Goal: Information Seeking & Learning: Learn about a topic

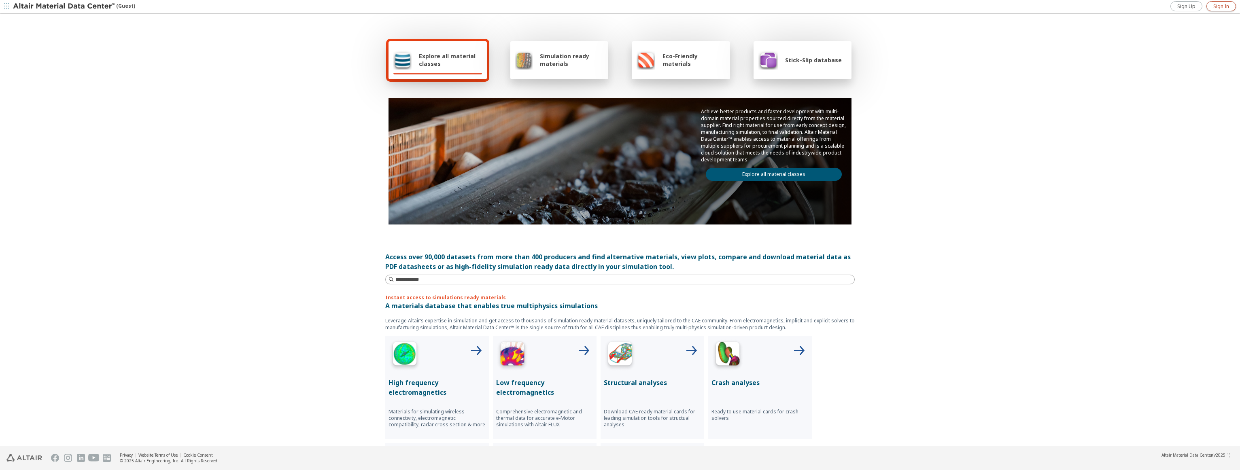
click at [1219, 6] on span "Sign In" at bounding box center [1221, 6] width 16 height 6
click at [1235, 6] on icon "button" at bounding box center [1232, 6] width 6 height 6
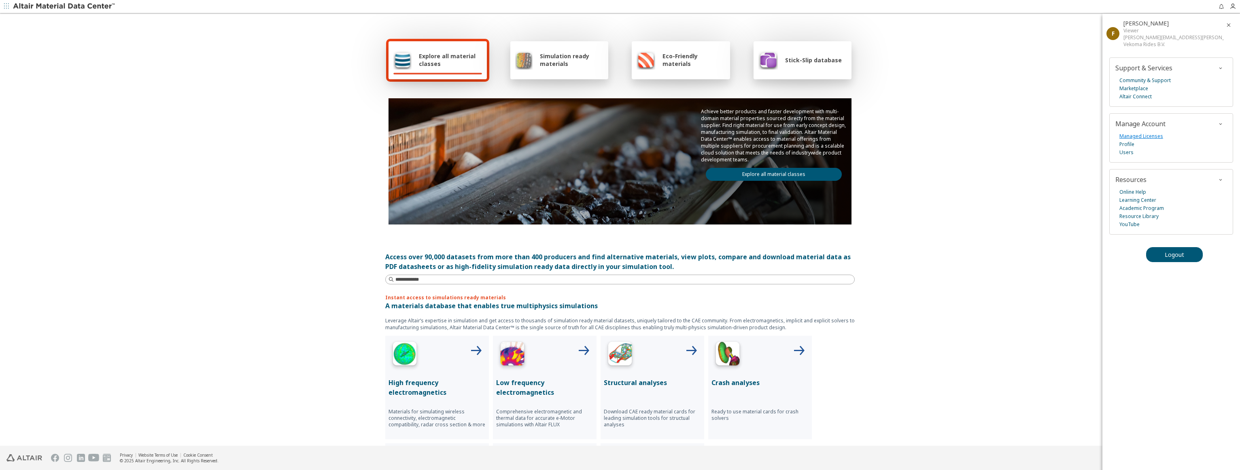
click at [1134, 135] on link "Managed Licenses" at bounding box center [1141, 136] width 44 height 8
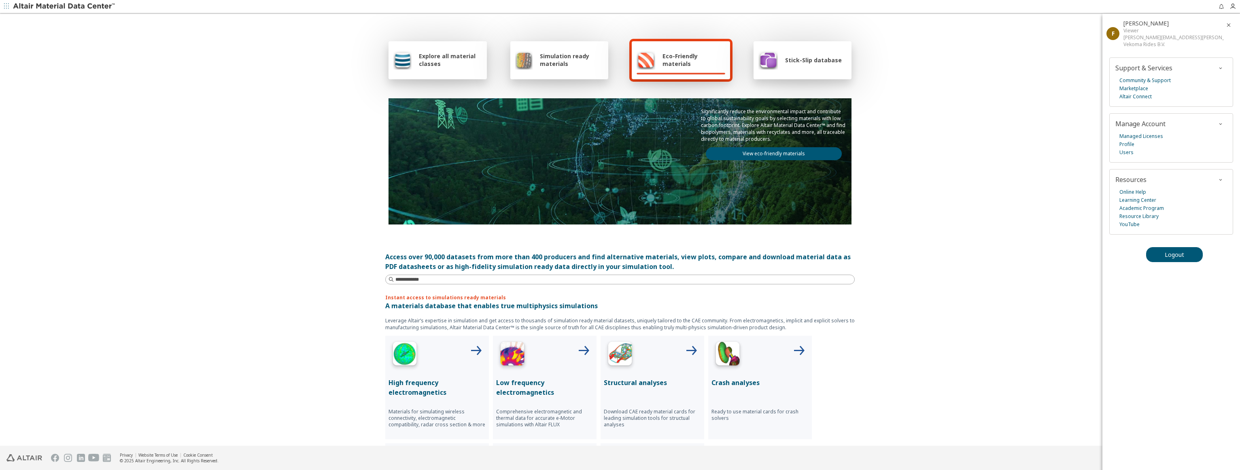
click at [1127, 32] on div "Viewer" at bounding box center [1173, 30] width 100 height 7
click at [446, 57] on span "Explore all material classes" at bounding box center [450, 59] width 63 height 15
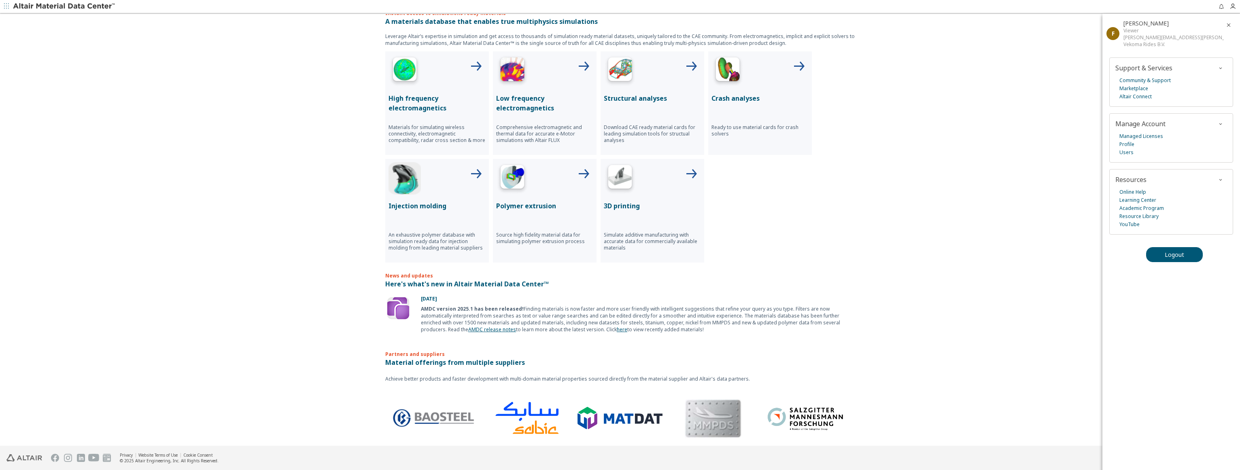
scroll to position [286, 0]
click at [468, 326] on link "AMDC release notes" at bounding box center [492, 328] width 48 height 7
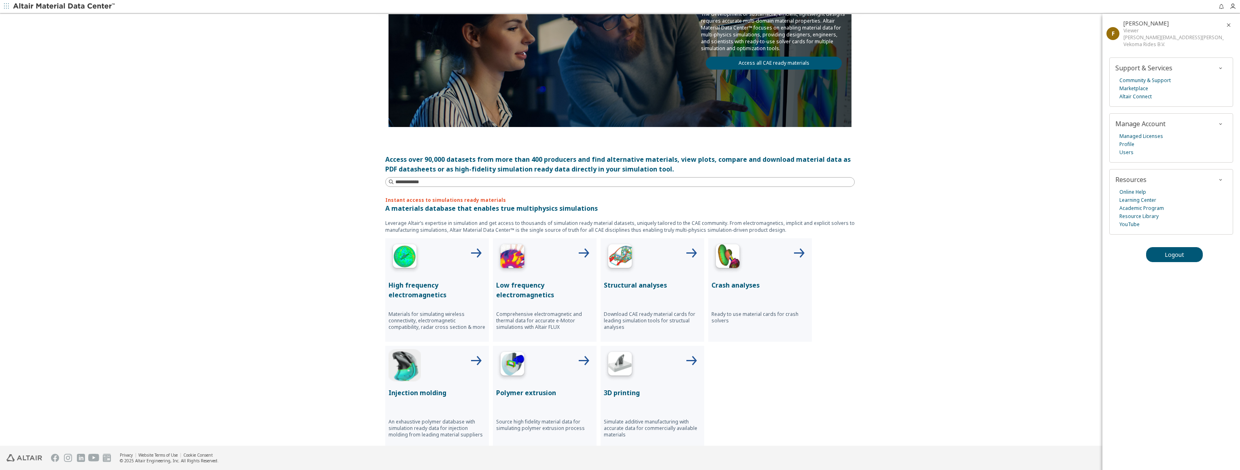
scroll to position [0, 0]
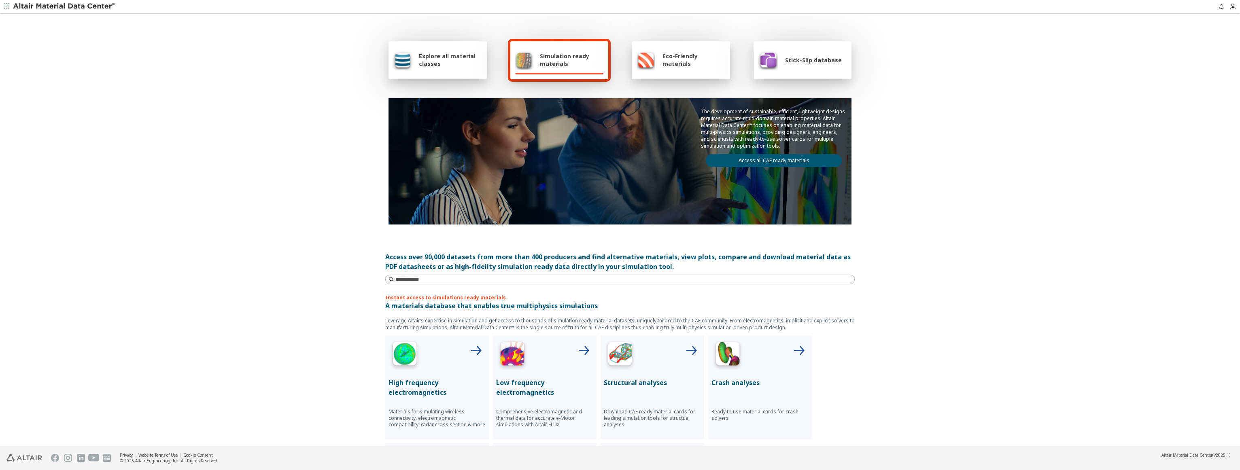
click at [799, 61] on span "Stick-Slip database" at bounding box center [813, 60] width 57 height 8
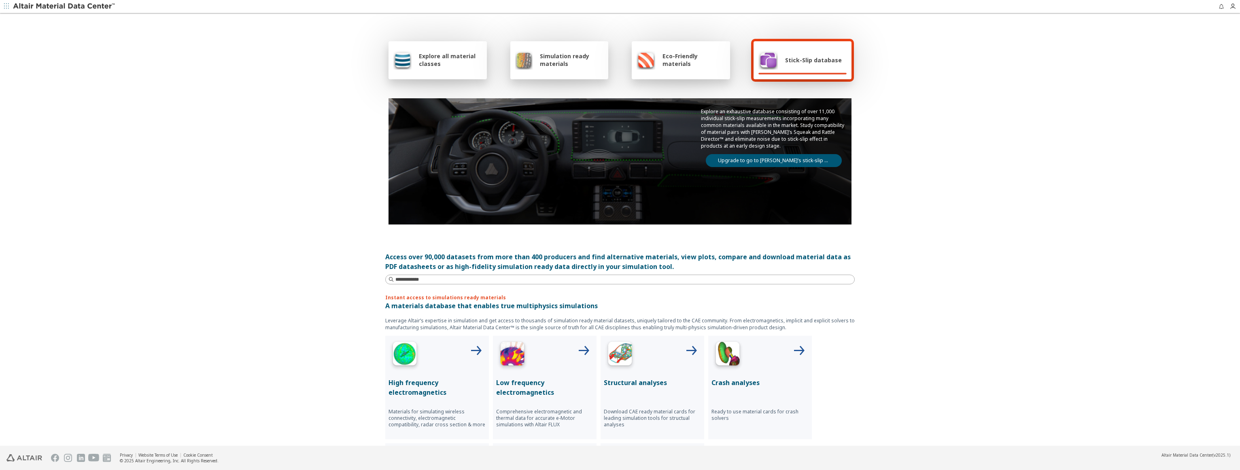
click at [439, 59] on span "Explore all material classes" at bounding box center [450, 59] width 63 height 15
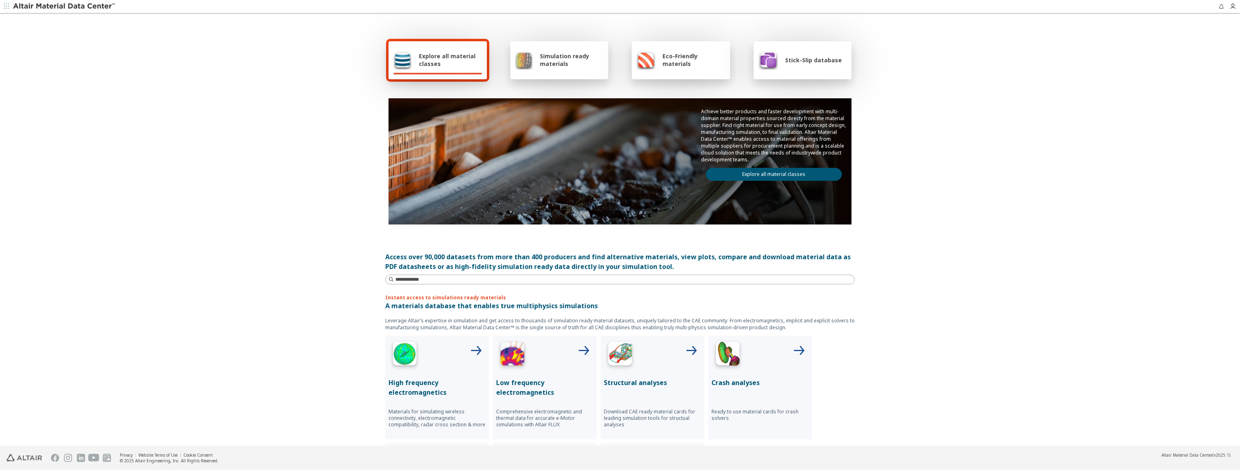
click at [532, 64] on div "Simulation ready materials" at bounding box center [559, 59] width 89 height 19
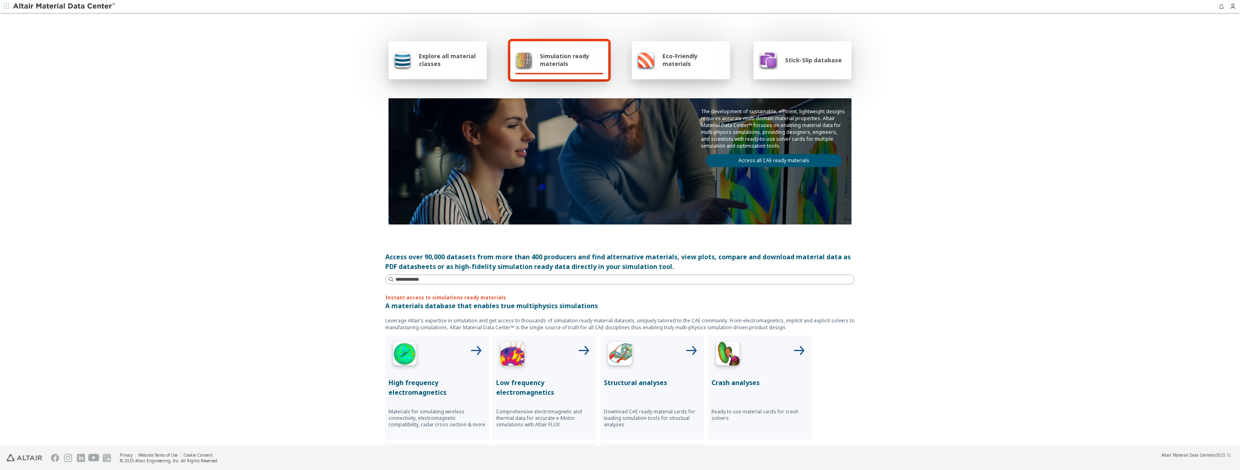
click at [685, 64] on span "Eco-Friendly materials" at bounding box center [693, 59] width 62 height 15
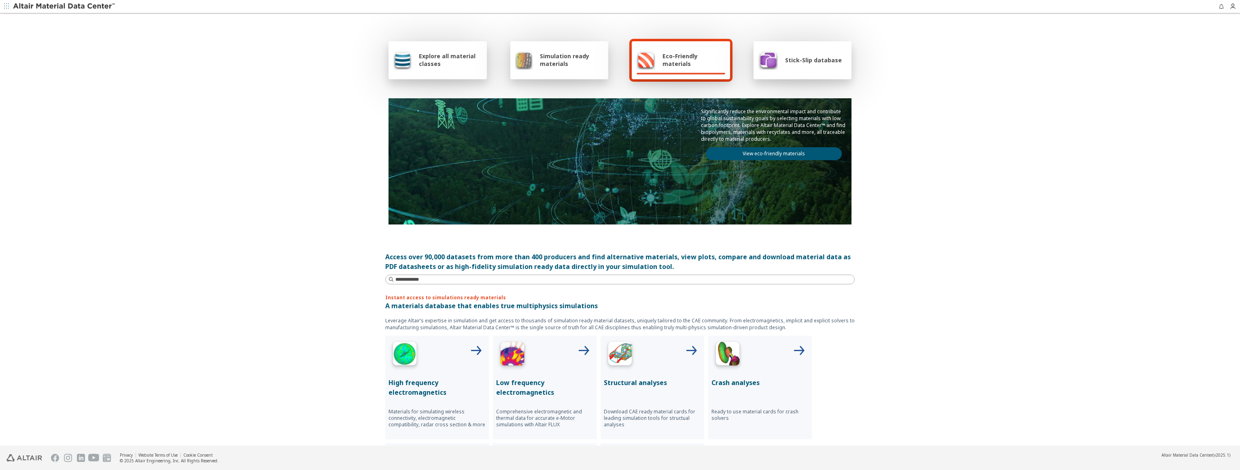
click at [777, 65] on div "Stick-Slip database" at bounding box center [799, 59] width 83 height 19
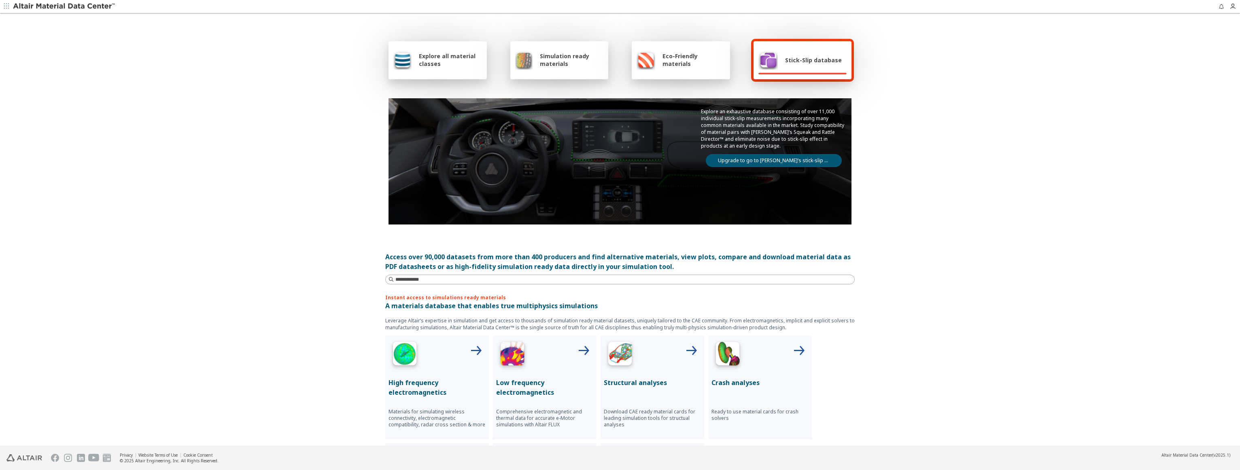
click at [756, 161] on link "Upgrade to go to [PERSON_NAME]’s stick-slip database" at bounding box center [774, 160] width 136 height 13
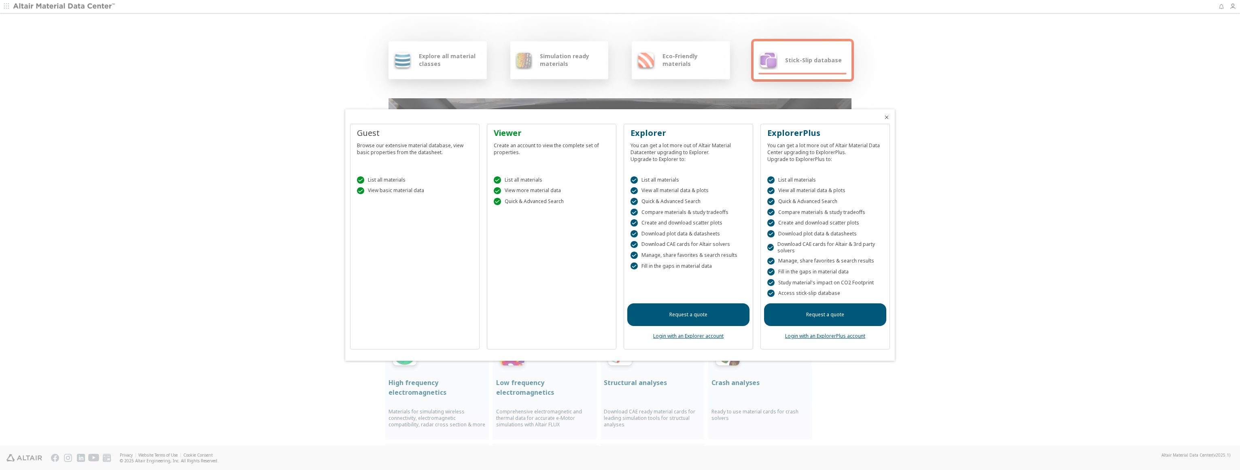
click at [813, 338] on link "Login with an ExplorerPlus account" at bounding box center [825, 336] width 80 height 7
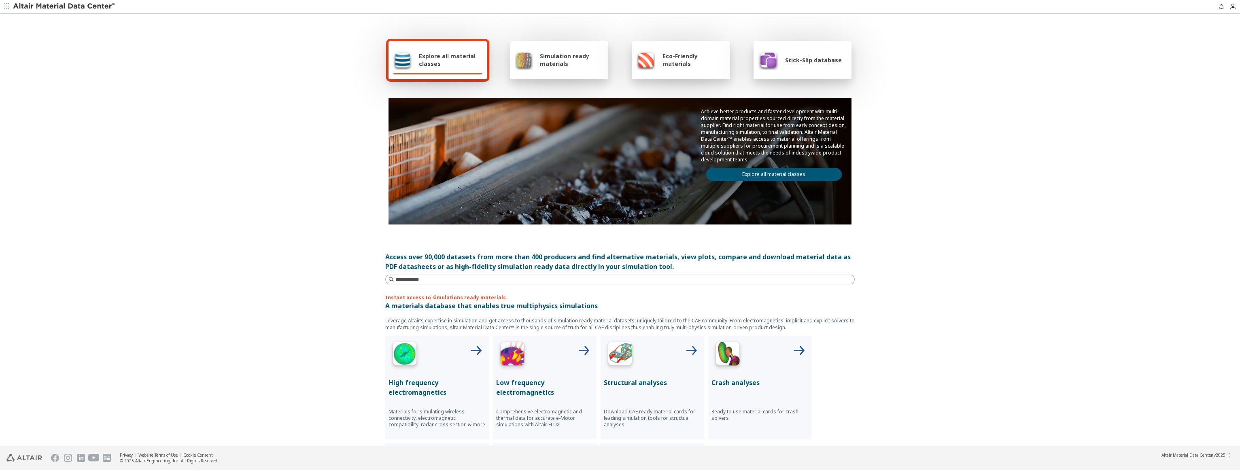
click at [788, 73] on div at bounding box center [802, 74] width 89 height 2
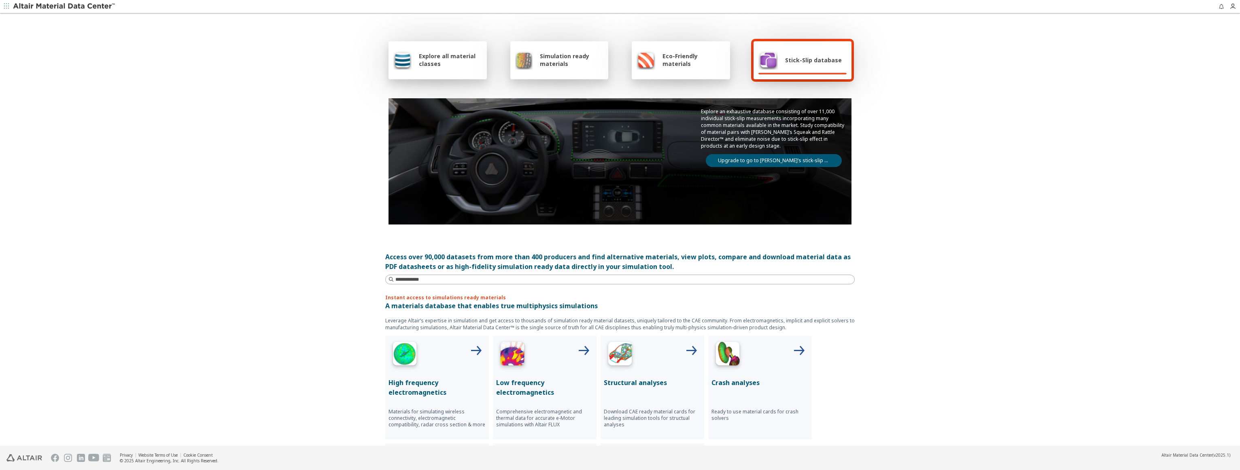
click at [698, 74] on div at bounding box center [681, 74] width 89 height 2
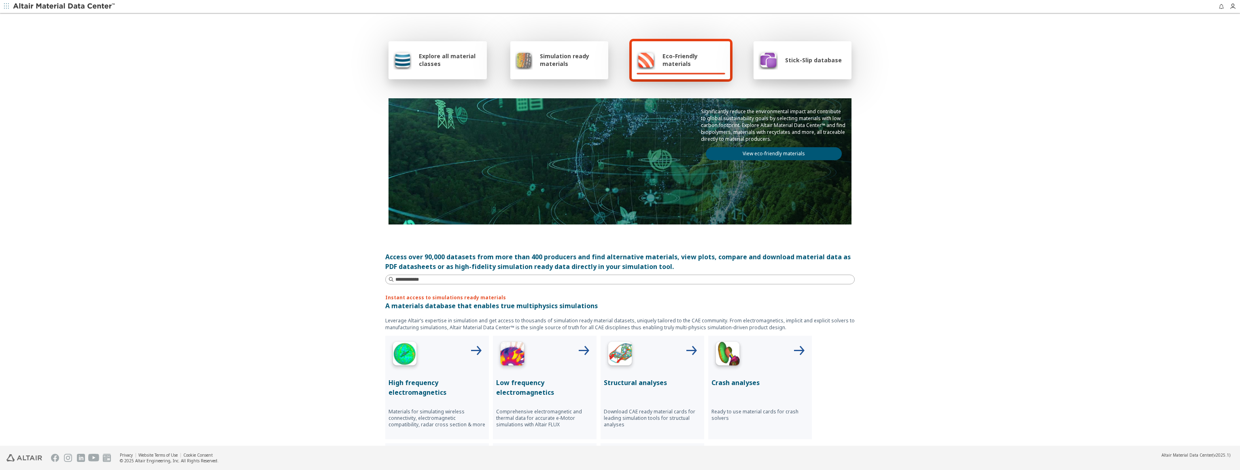
click at [791, 66] on div "Stick-Slip database" at bounding box center [799, 59] width 83 height 19
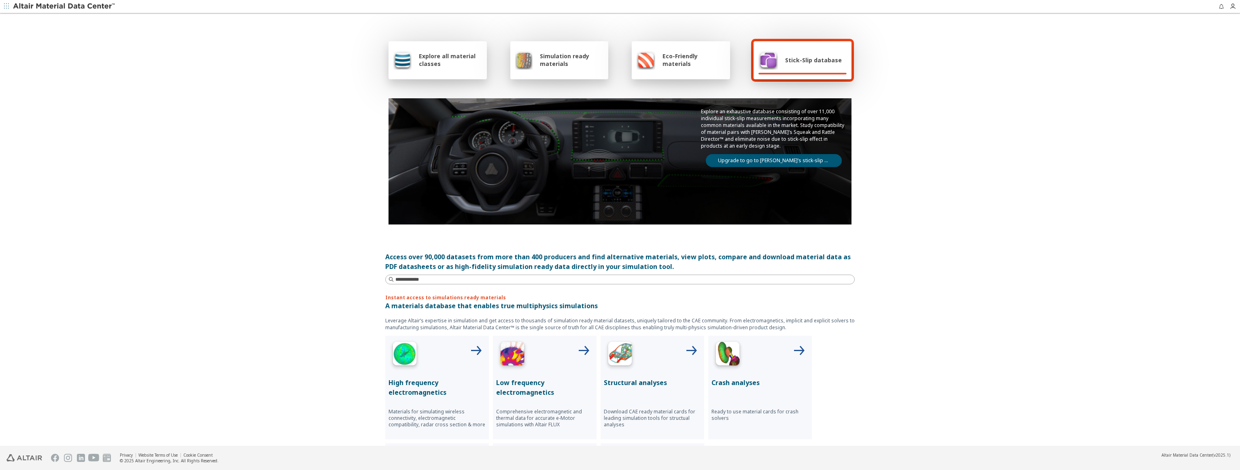
click at [758, 159] on link "Upgrade to go to [PERSON_NAME]’s stick-slip database" at bounding box center [774, 160] width 136 height 13
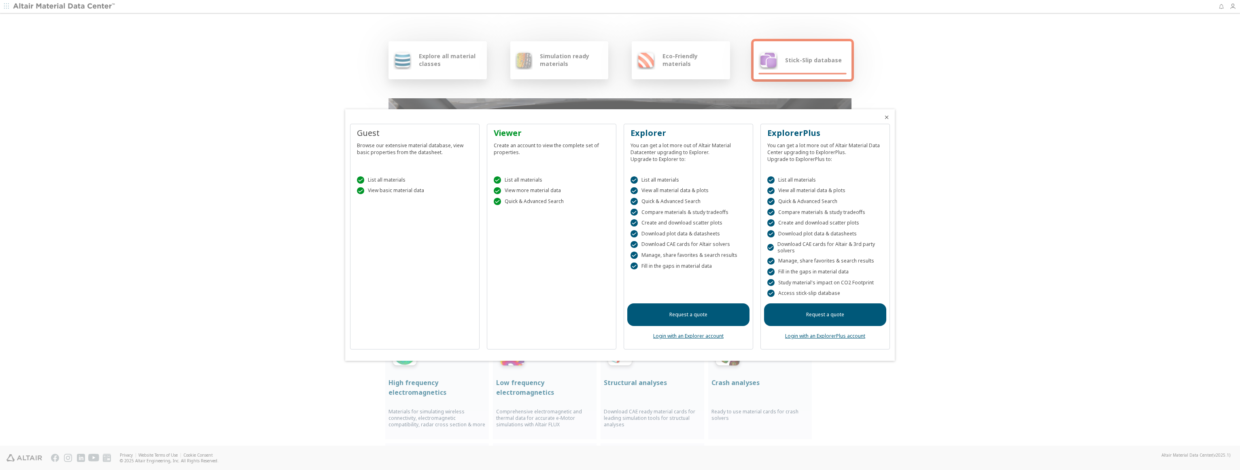
click at [696, 336] on link "Login with an Explorer account" at bounding box center [688, 336] width 70 height 7
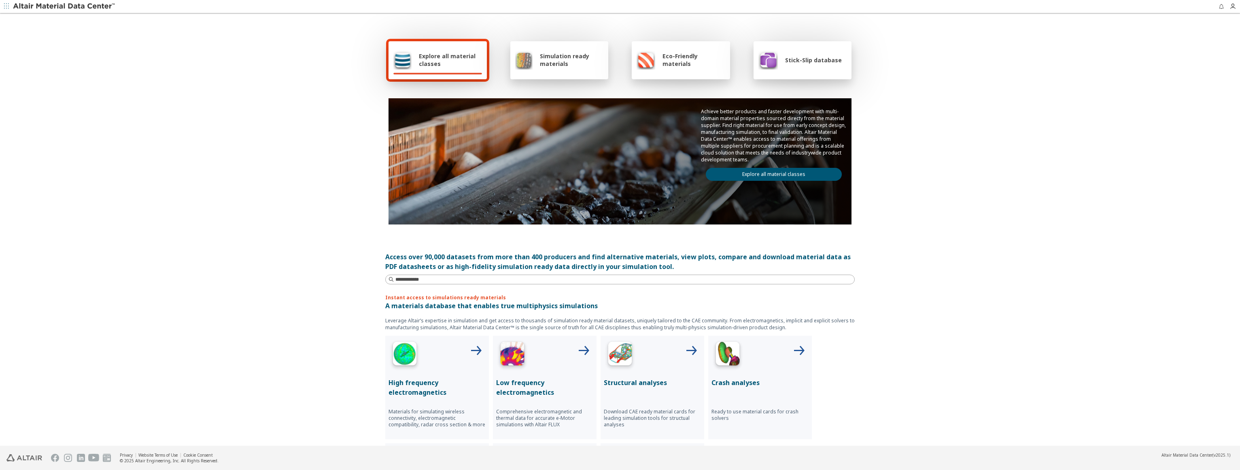
click at [1222, 7] on icon "button" at bounding box center [1221, 6] width 6 height 6
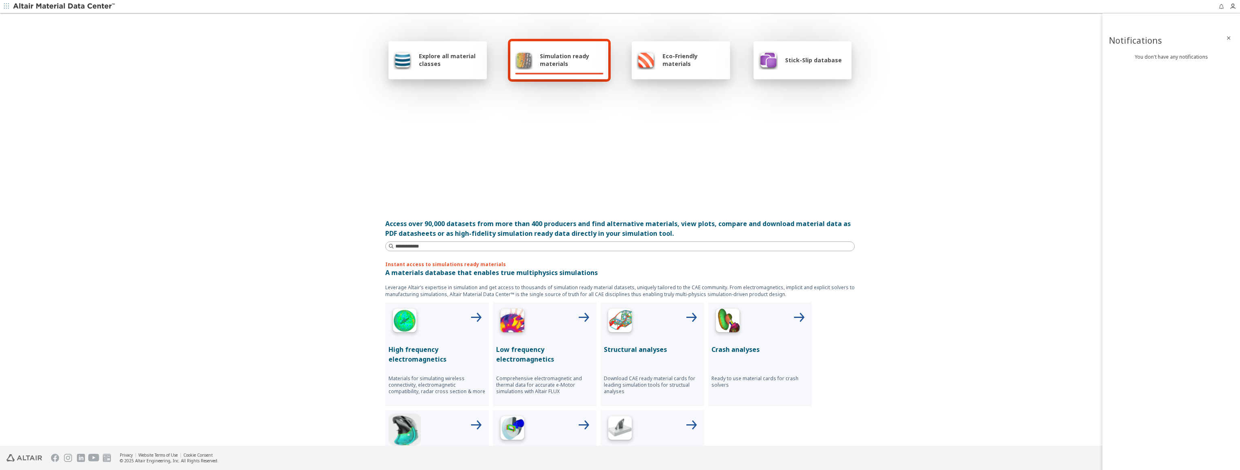
click at [1222, 7] on icon "button" at bounding box center [1221, 6] width 6 height 6
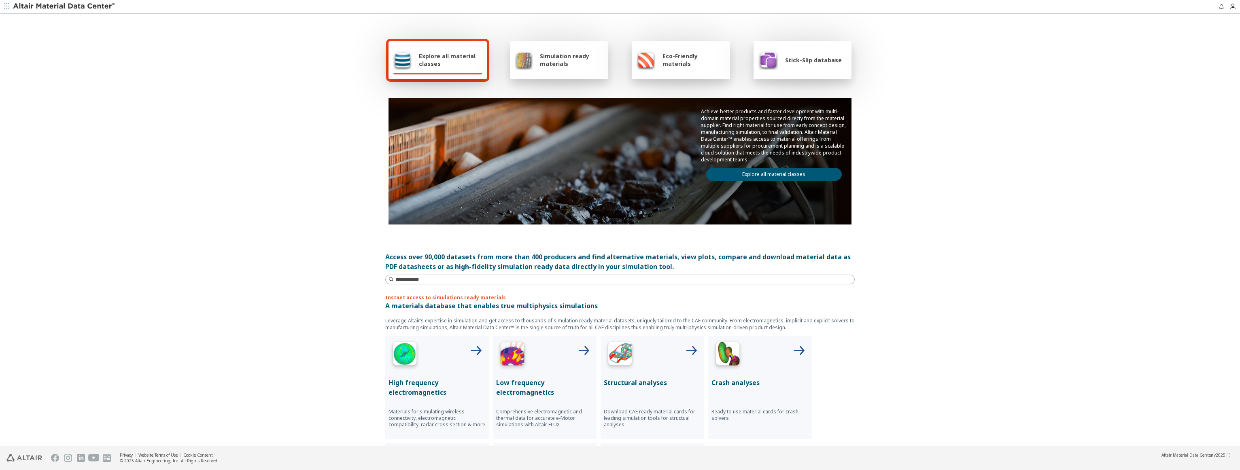
click at [800, 74] on div at bounding box center [802, 74] width 89 height 2
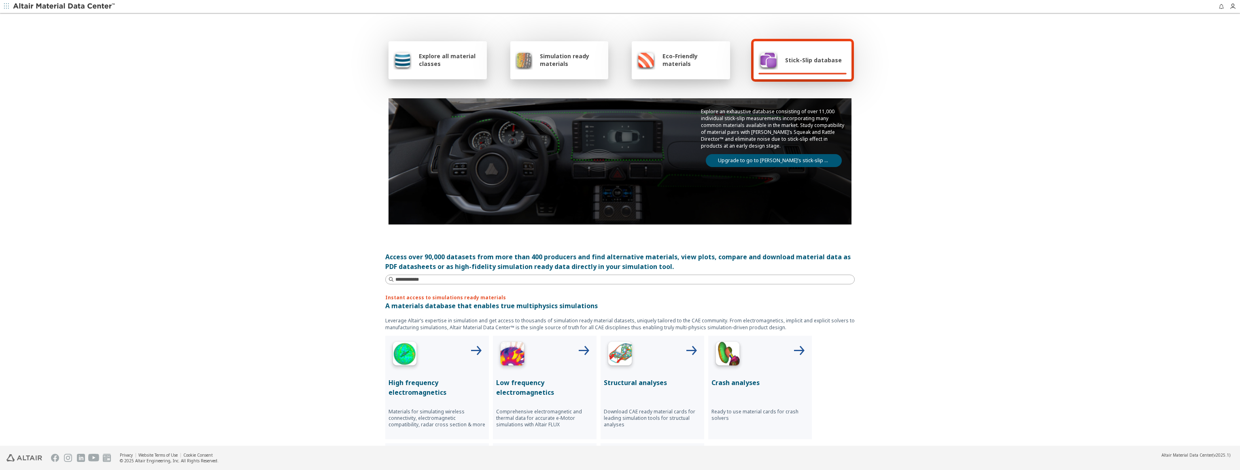
click at [779, 159] on link "Upgrade to go to Altair’s stick-slip database" at bounding box center [774, 160] width 136 height 13
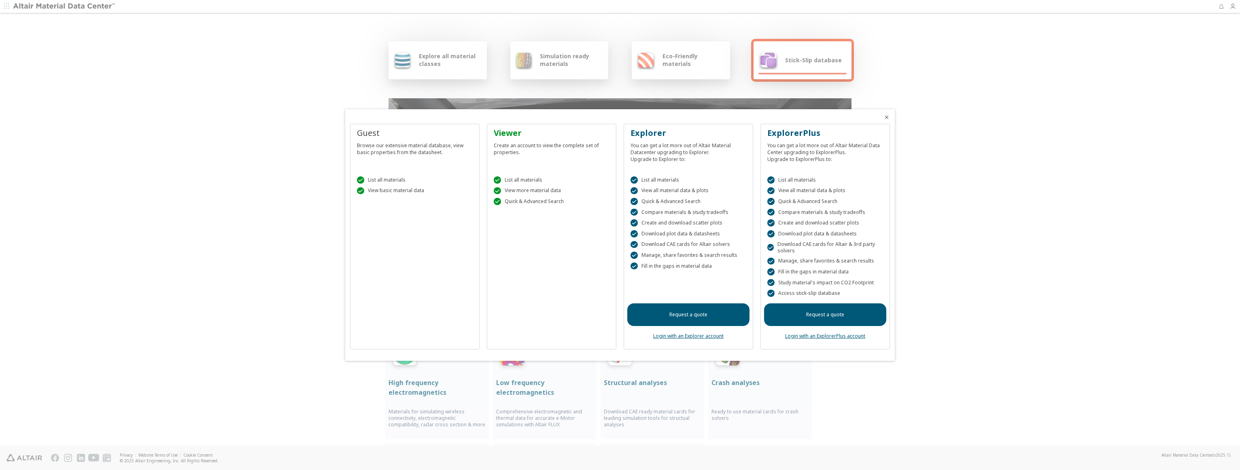
click at [822, 335] on link "Login with an ExplorerPlus account" at bounding box center [825, 336] width 80 height 7
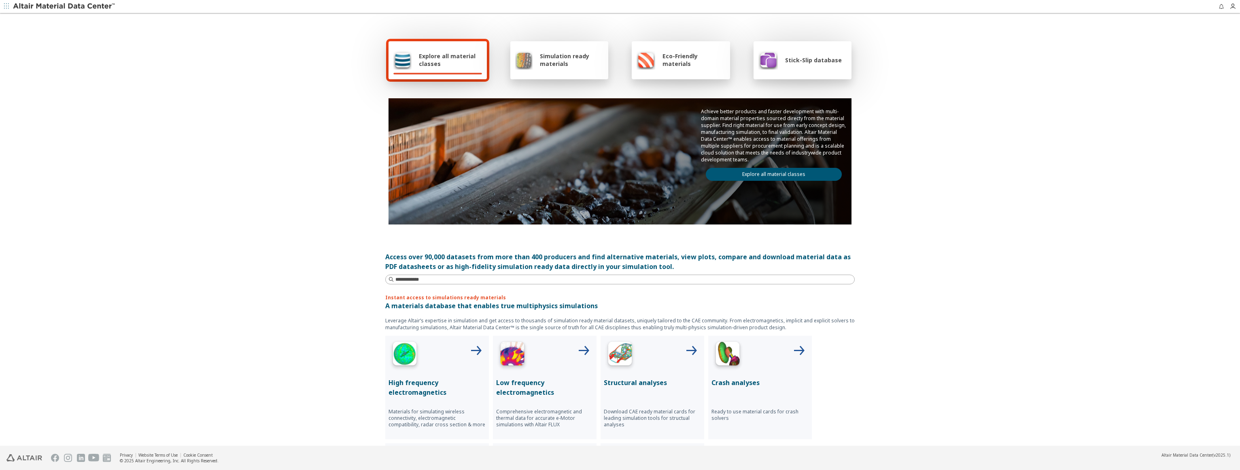
click at [762, 168] on link "Explore all material classes" at bounding box center [774, 174] width 136 height 13
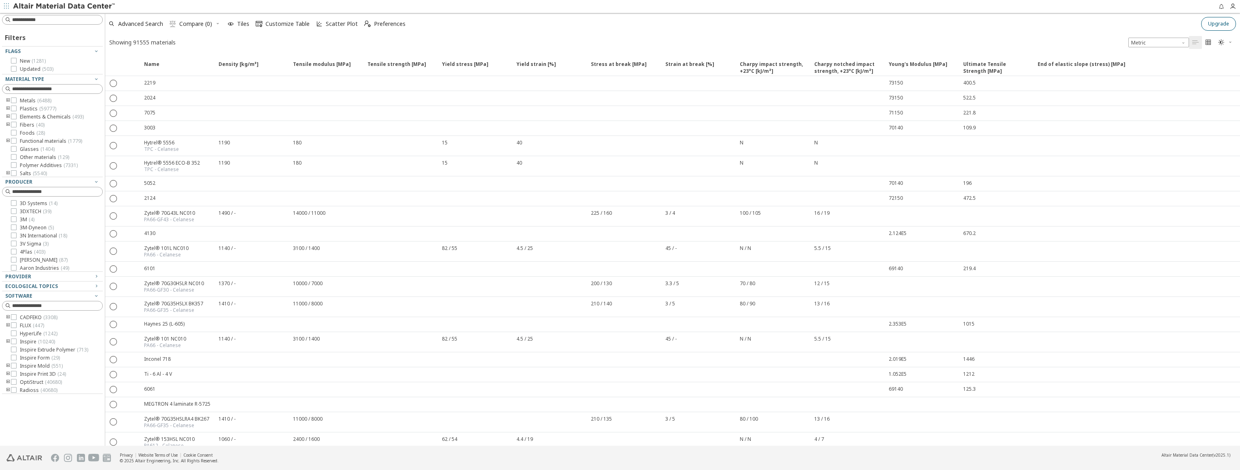
click at [1212, 26] on span "Upgrade" at bounding box center [1218, 24] width 21 height 6
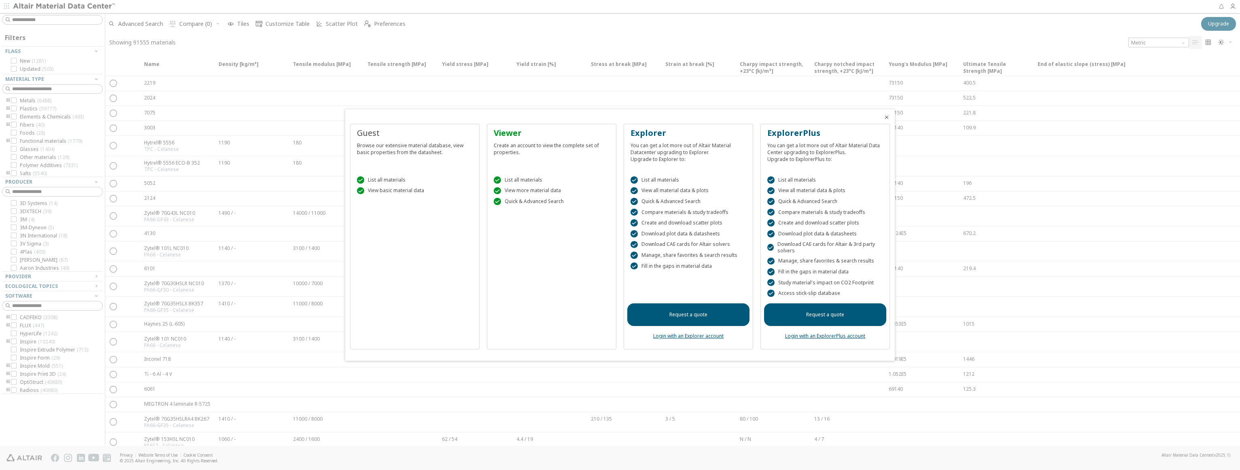
click at [802, 338] on link "Login with an ExplorerPlus account" at bounding box center [825, 336] width 80 height 7
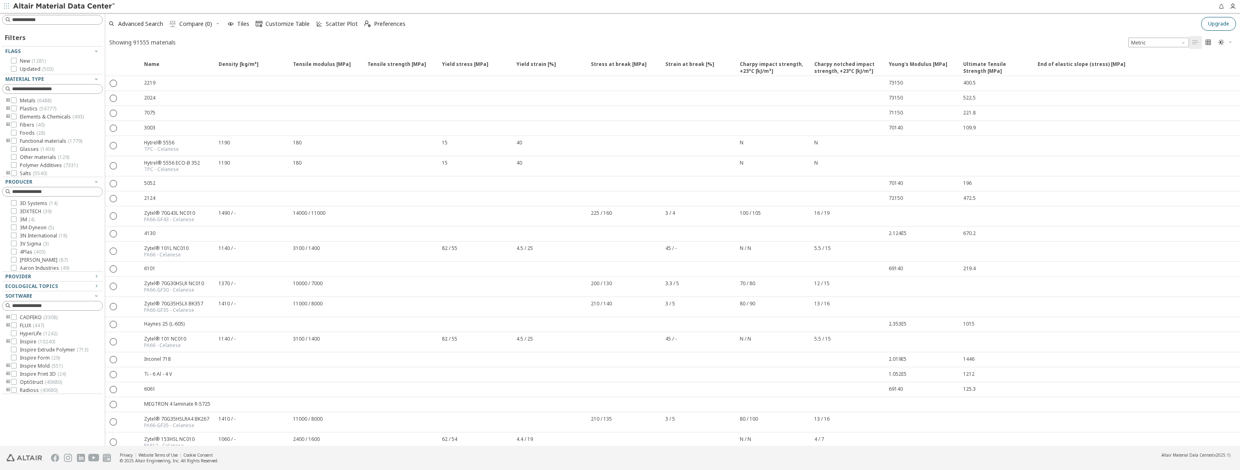
click at [1229, 24] on button "Upgrade" at bounding box center [1218, 24] width 35 height 14
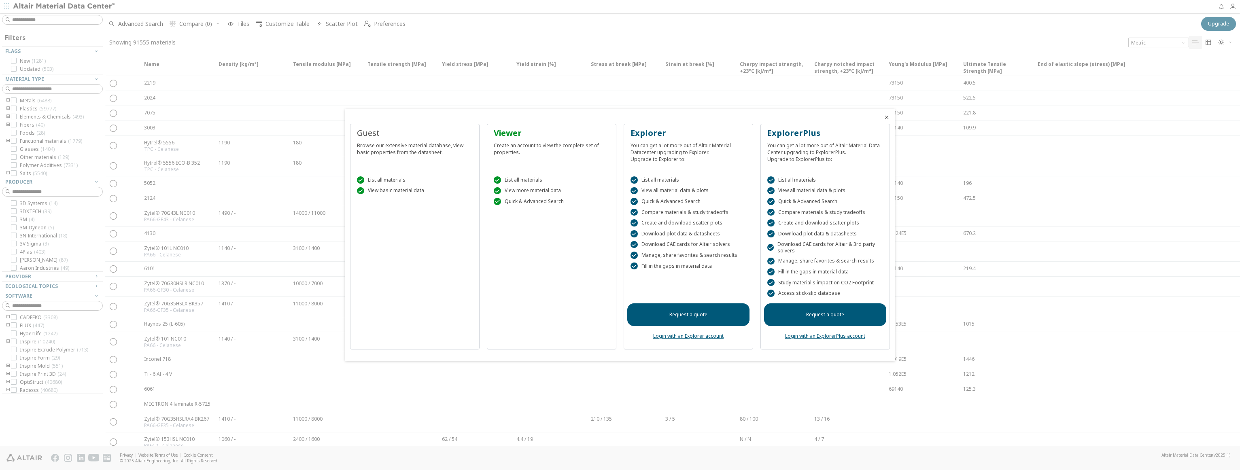
click at [824, 319] on link "Request a quote" at bounding box center [825, 315] width 122 height 23
click at [807, 338] on link "Login with an ExplorerPlus account" at bounding box center [825, 336] width 80 height 7
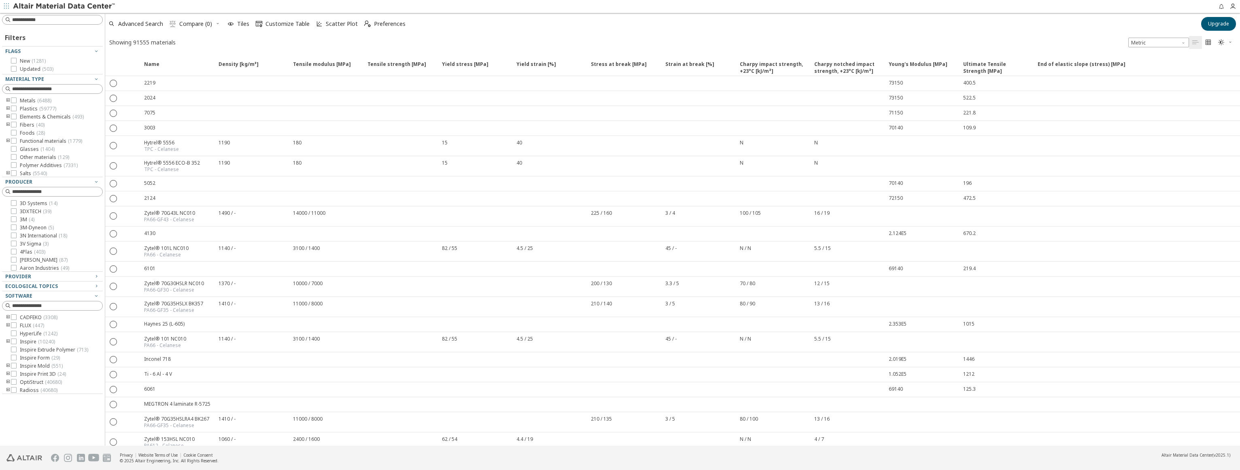
click at [38, 426] on div "Filters Flags New ( 1281 ) Updated ( 503 ) Material Type Metals ( 6488 ) Plasti…" at bounding box center [52, 229] width 105 height 433
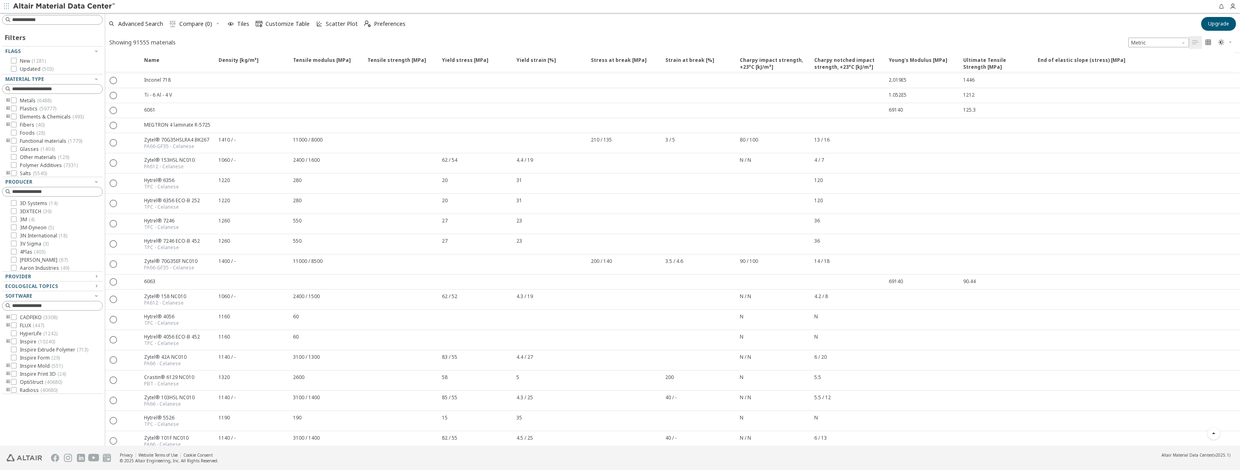
scroll to position [324, 0]
click at [367, 25] on icon "" at bounding box center [367, 24] width 6 height 6
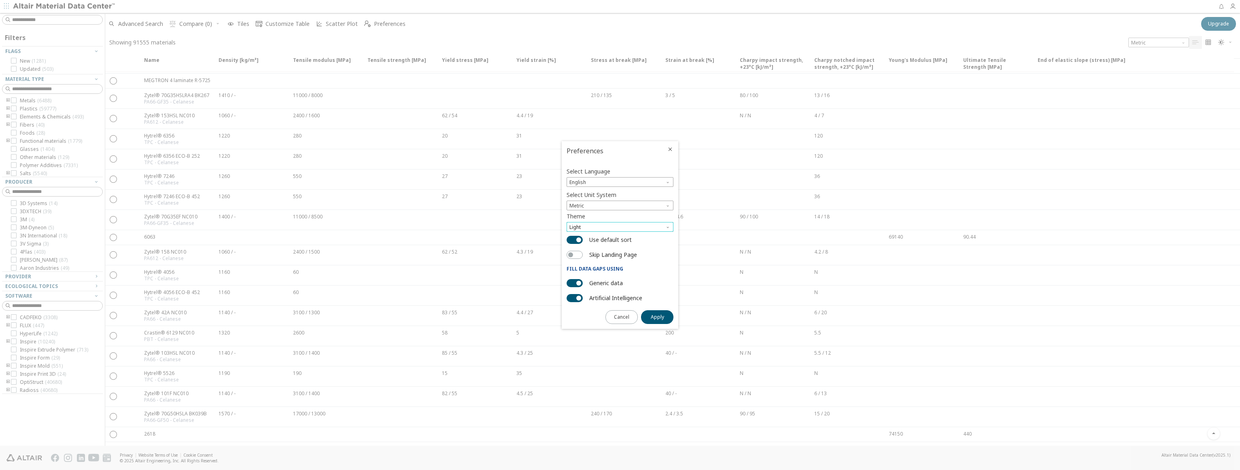
click at [601, 225] on span "Light" at bounding box center [620, 227] width 107 height 10
click at [591, 256] on span "Dark" at bounding box center [620, 257] width 100 height 6
click at [653, 319] on span "Apply" at bounding box center [657, 317] width 13 height 6
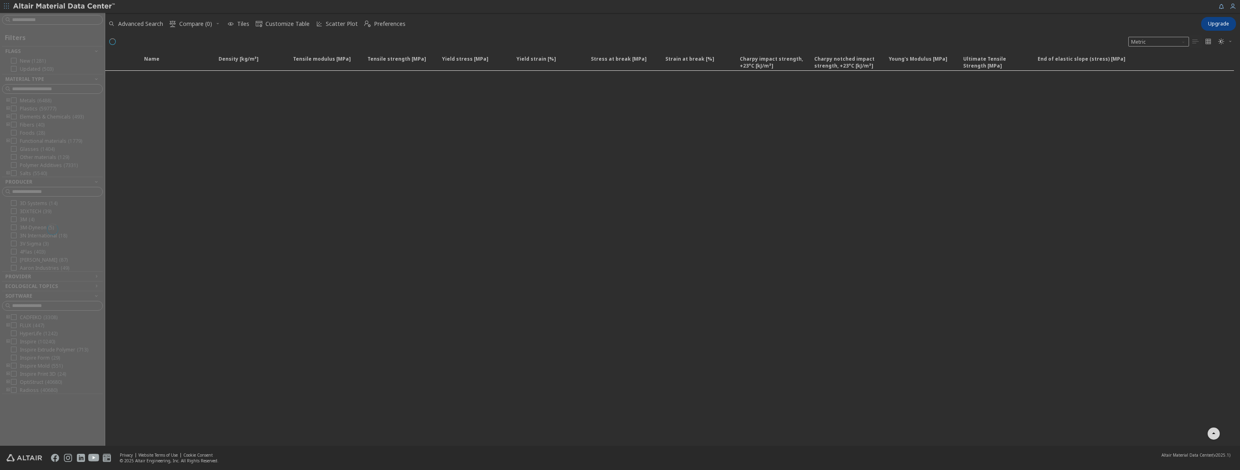
scroll to position [329, 0]
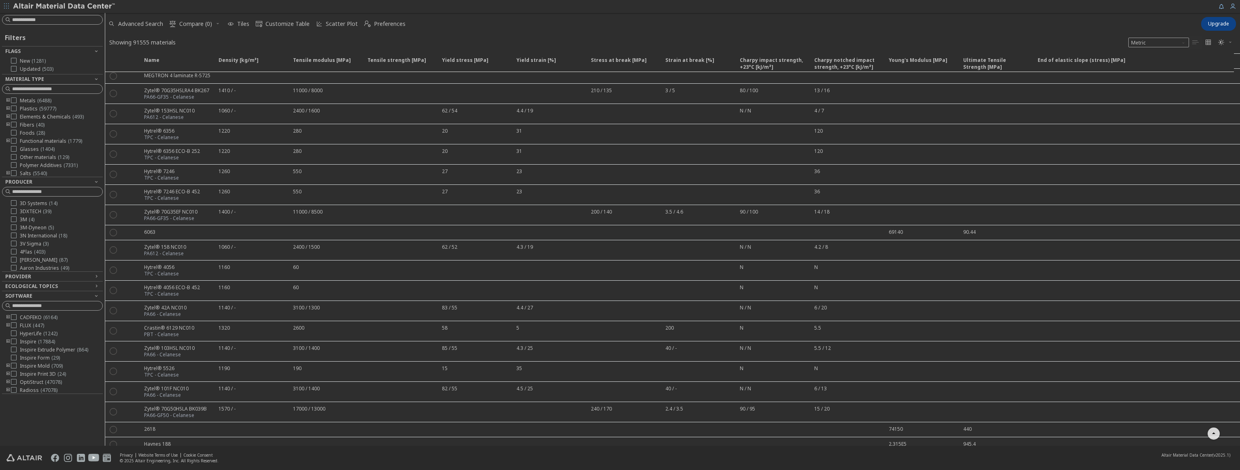
click at [847, 32] on div "Advanced Search  Compare (0) Tiles  Customize Table Scatter Plot  Preferences" at bounding box center [650, 24] width 1091 height 18
click at [1230, 8] on icon "button" at bounding box center [1232, 6] width 6 height 6
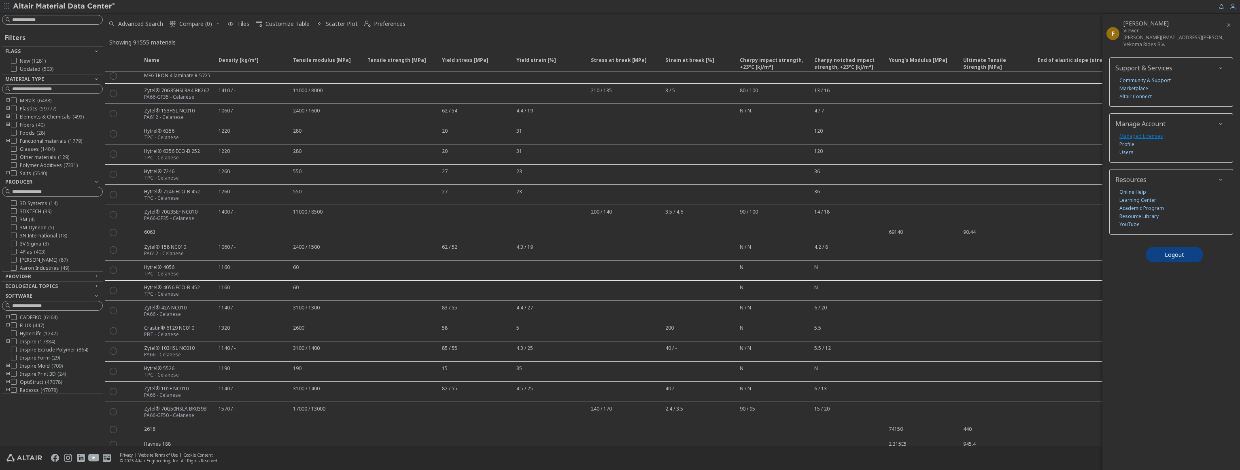
click at [1129, 137] on link "Managed Licenses" at bounding box center [1141, 136] width 44 height 8
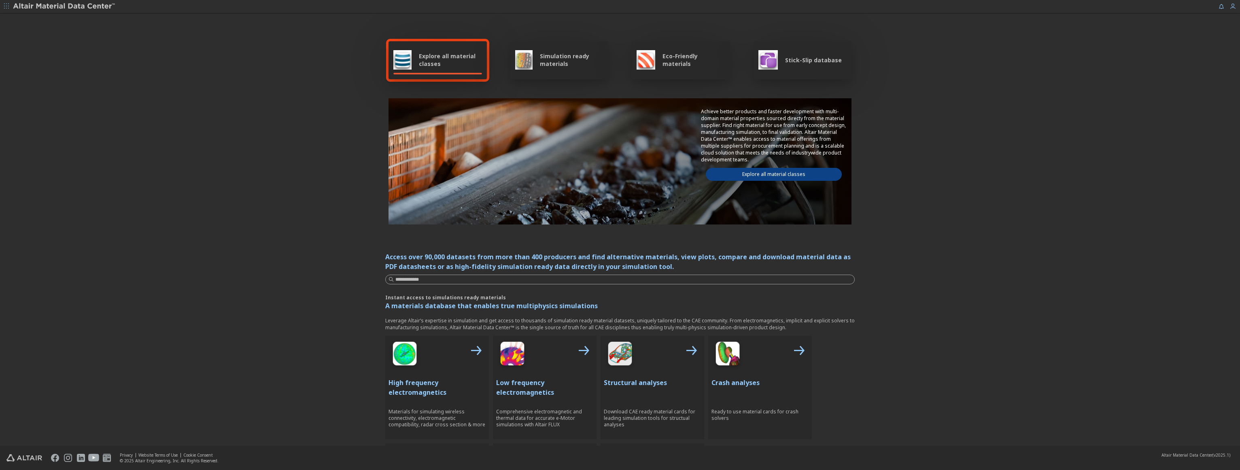
click at [785, 64] on span "Stick-Slip database" at bounding box center [813, 60] width 57 height 8
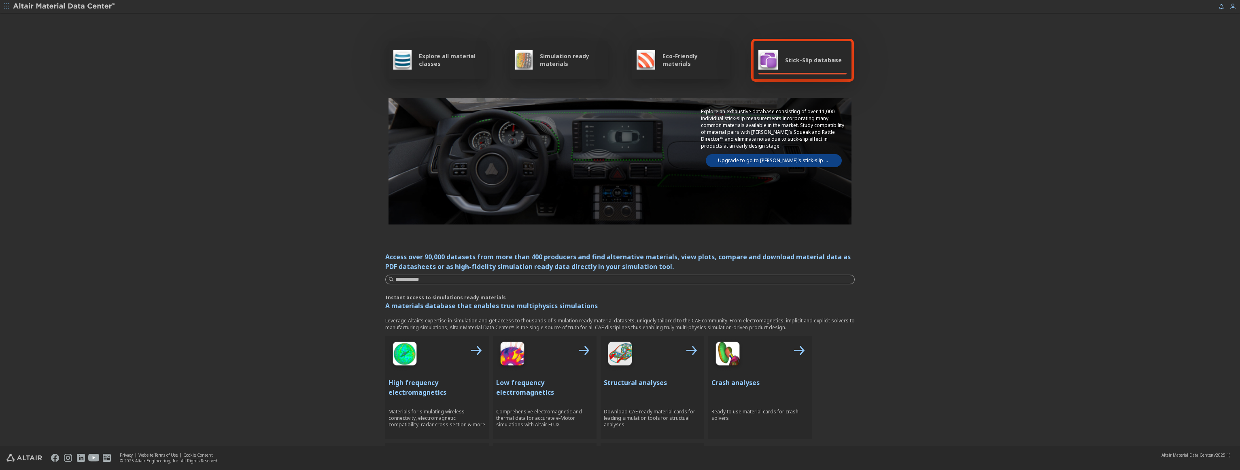
click at [753, 161] on link "Upgrade to go to Altair’s stick-slip database" at bounding box center [774, 160] width 136 height 13
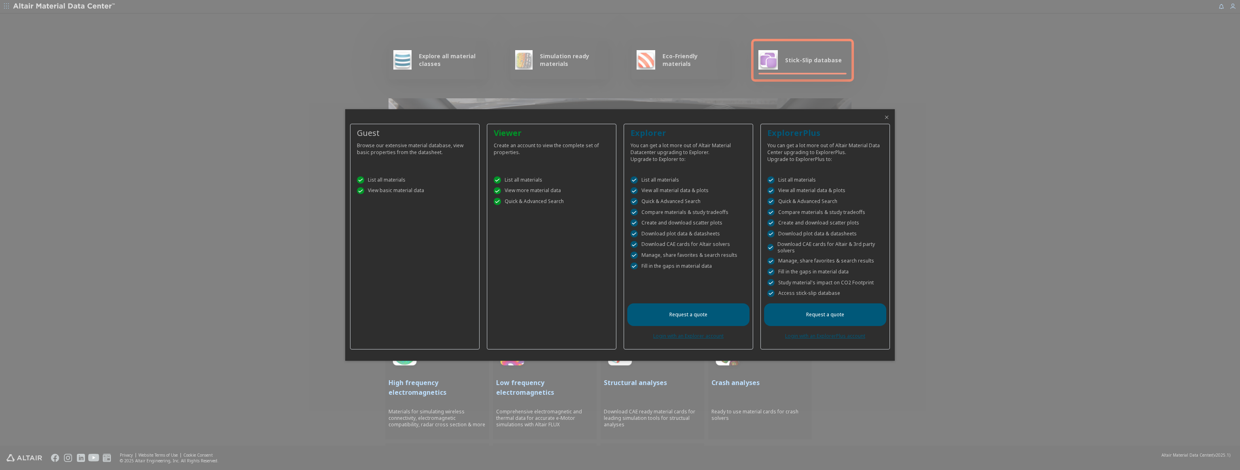
click at [800, 336] on link "Login with an ExplorerPlus account" at bounding box center [825, 336] width 80 height 7
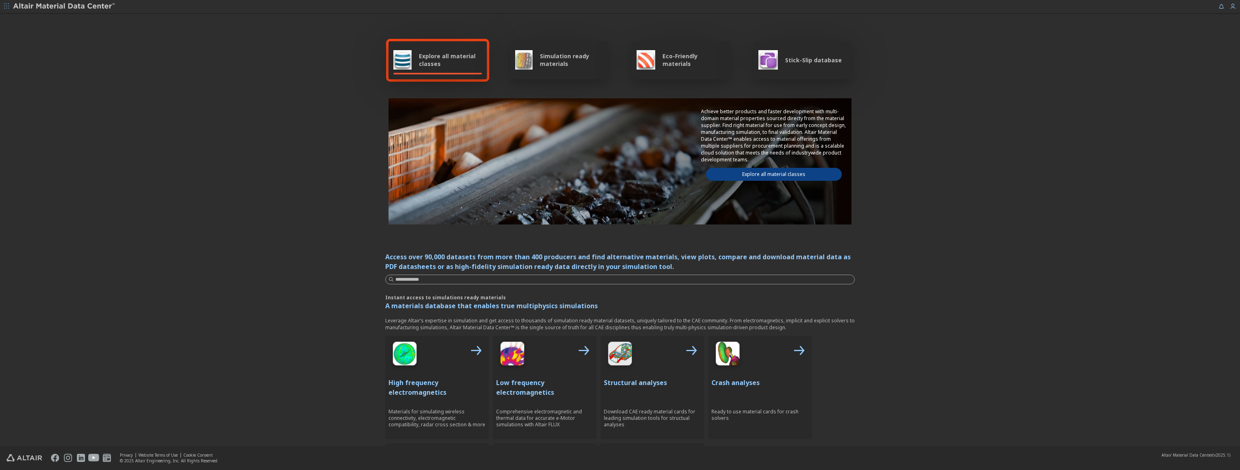
click at [566, 62] on span "Simulation ready materials" at bounding box center [572, 59] width 64 height 15
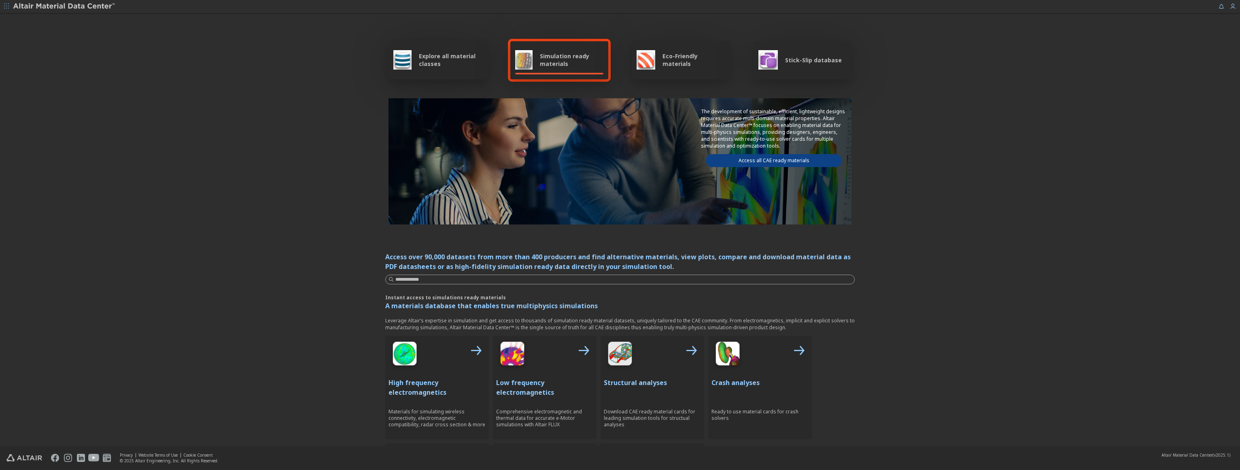
click at [788, 156] on link "Access all CAE ready materials" at bounding box center [774, 160] width 136 height 13
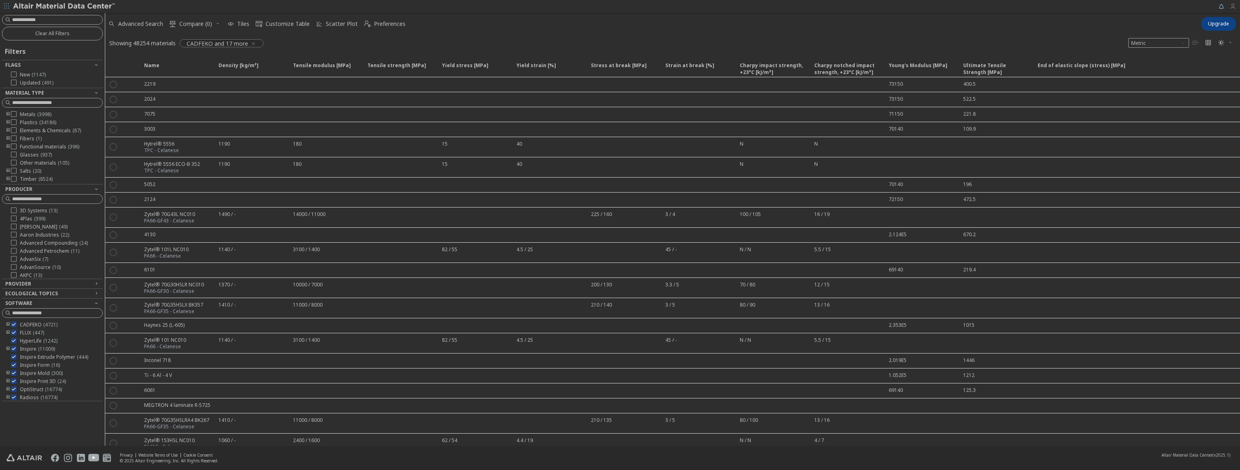
click at [1233, 8] on icon "button" at bounding box center [1232, 6] width 6 height 6
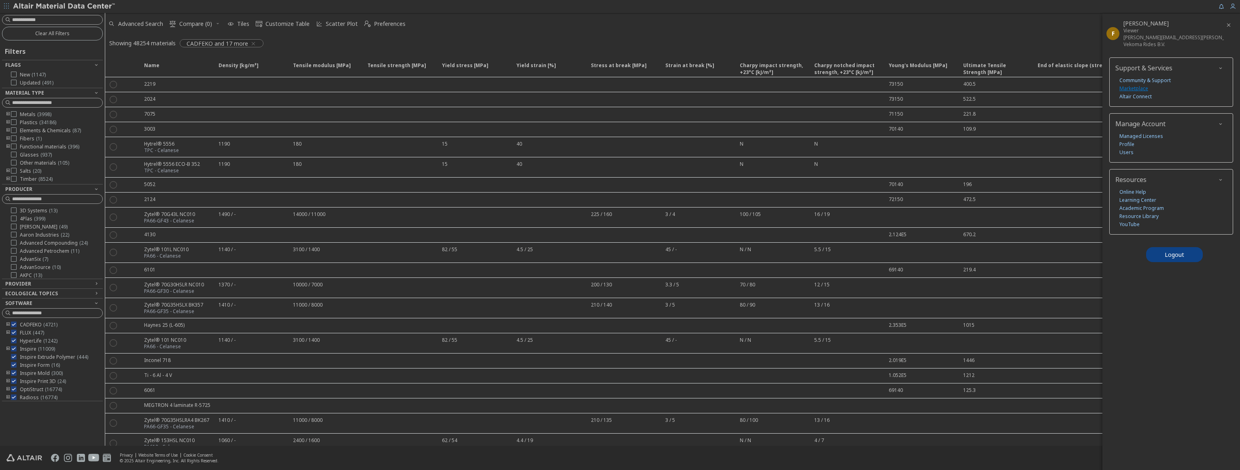
click at [1132, 89] on link "Marketplace" at bounding box center [1133, 89] width 29 height 8
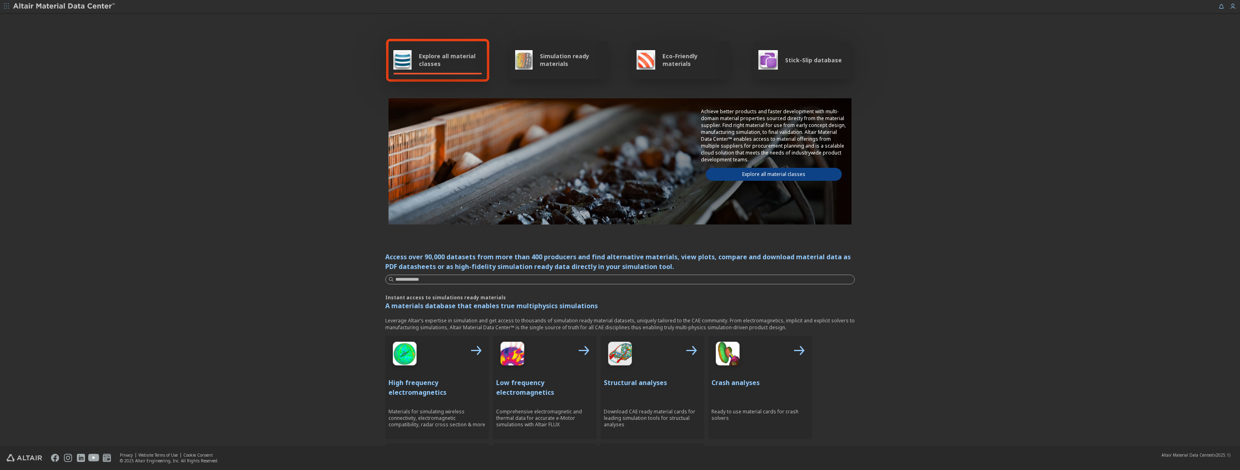
click at [811, 59] on span "Stick-Slip database" at bounding box center [813, 60] width 57 height 8
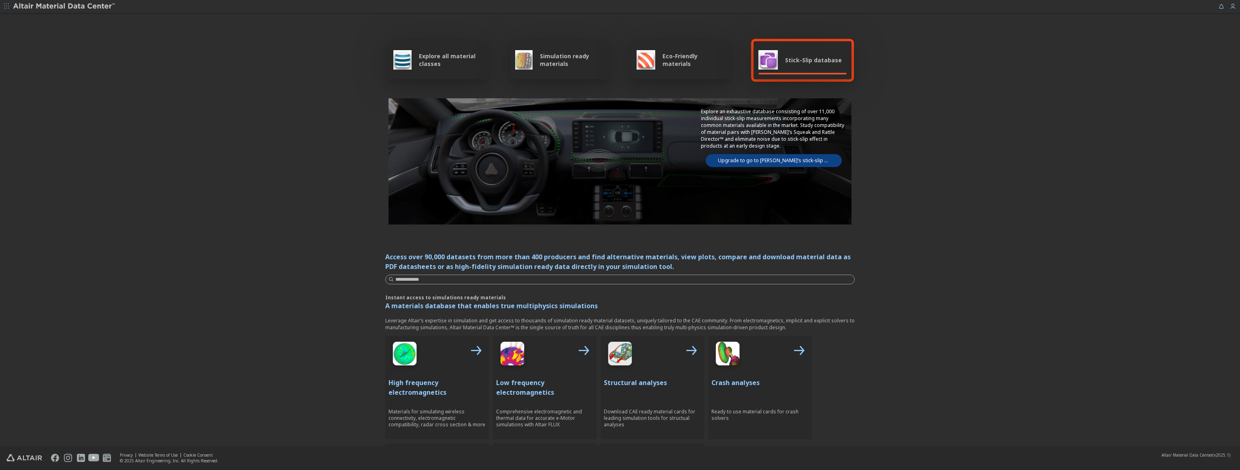
click at [764, 155] on link "Upgrade to go to [PERSON_NAME]’s stick-slip database" at bounding box center [774, 160] width 136 height 13
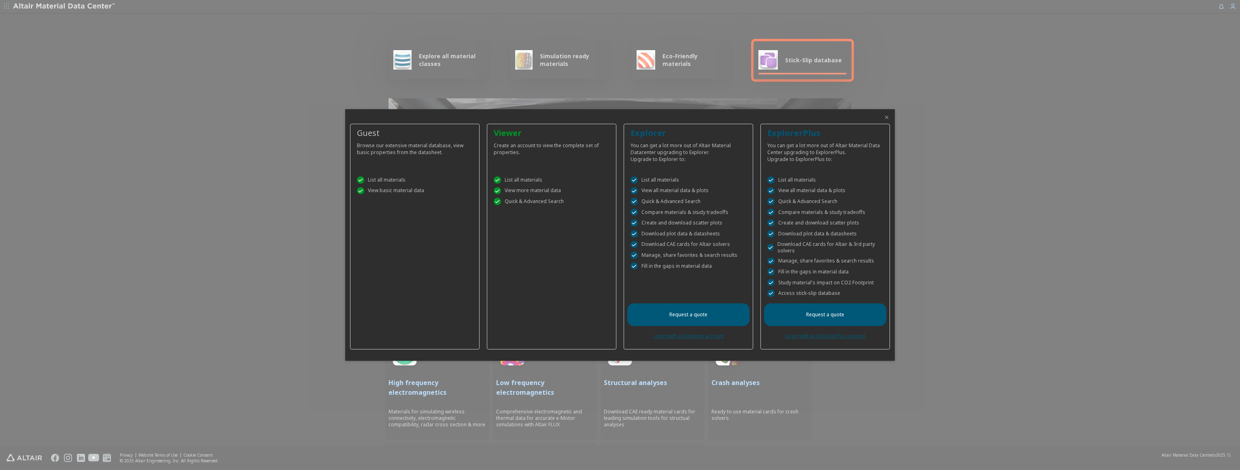
click at [885, 116] on icon "Close" at bounding box center [886, 117] width 6 height 6
